Goal: Information Seeking & Learning: Learn about a topic

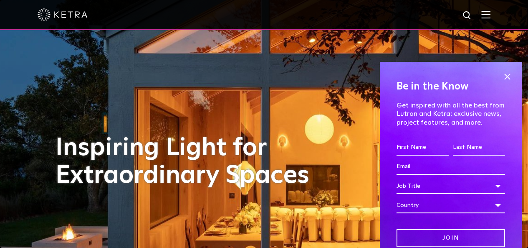
click at [491, 15] on img at bounding box center [485, 14] width 9 height 8
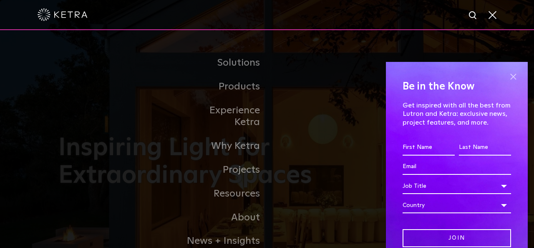
click at [507, 75] on span at bounding box center [513, 76] width 13 height 13
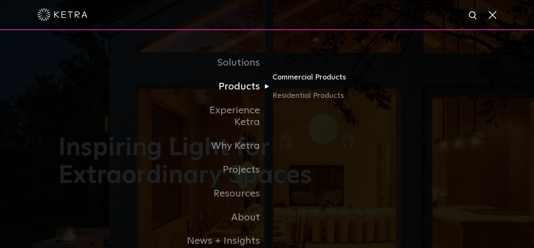
click at [306, 81] on link "Commercial Products" at bounding box center [313, 80] width 80 height 18
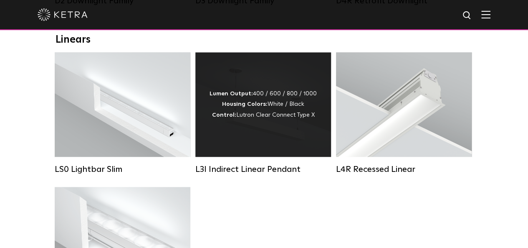
scroll to position [292, 0]
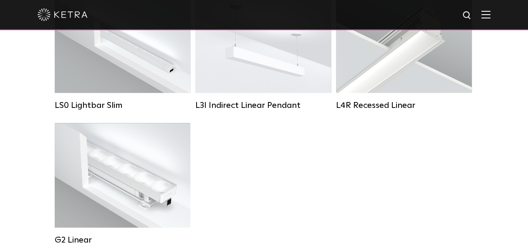
scroll to position [376, 0]
